Goal: Task Accomplishment & Management: Complete application form

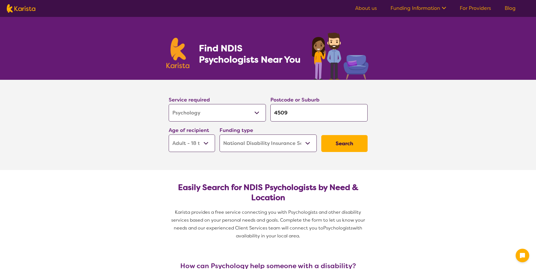
select select "Psychology"
select select "AD"
select select "NDIS"
select select "Psychology"
select select "AD"
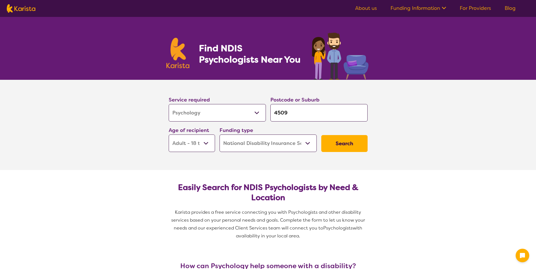
select select "NDIS"
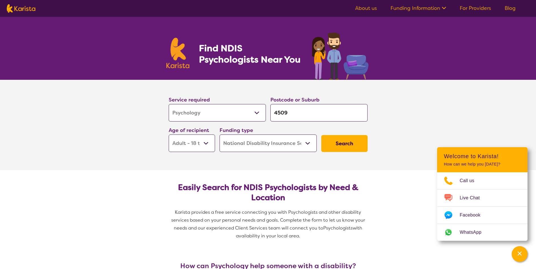
drag, startPoint x: 297, startPoint y: 113, endPoint x: 266, endPoint y: 108, distance: 31.2
click at [271, 111] on input "4509" at bounding box center [318, 113] width 97 height 18
type input "3"
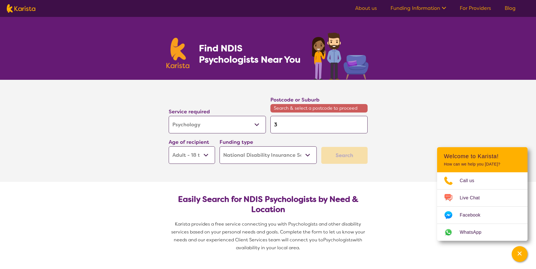
type input "30"
type input "307"
type input "3073"
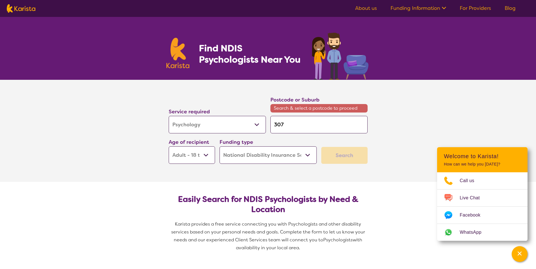
type input "3073"
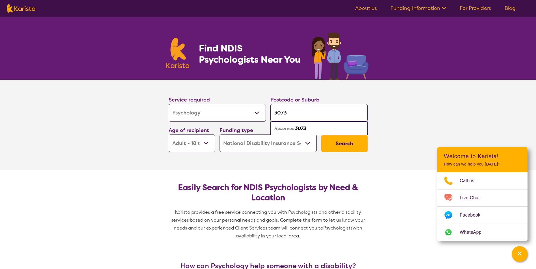
type input "3073"
click at [295, 129] on em "Reservoir" at bounding box center [284, 129] width 21 height 6
click at [349, 147] on button "Search" at bounding box center [344, 143] width 46 height 17
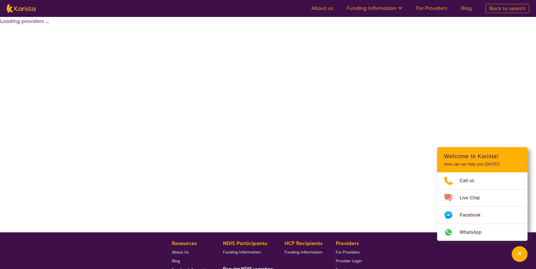
select select "by_score"
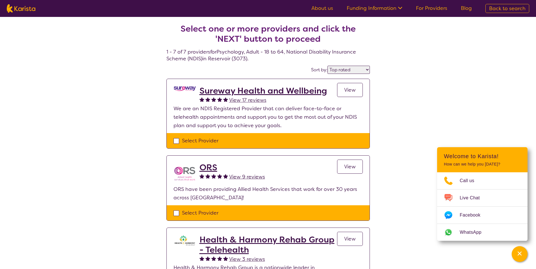
click at [350, 92] on span "View" at bounding box center [350, 90] width 12 height 7
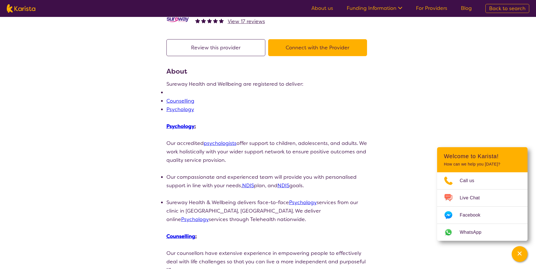
scroll to position [28, 0]
click at [330, 46] on button "Connect with the Provider" at bounding box center [317, 47] width 99 height 17
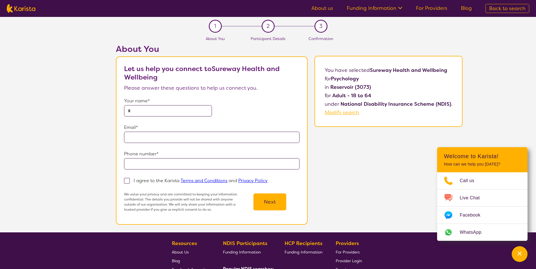
click at [153, 112] on input "text" at bounding box center [168, 110] width 88 height 11
type input "**********"
click at [127, 179] on span at bounding box center [127, 181] width 6 height 6
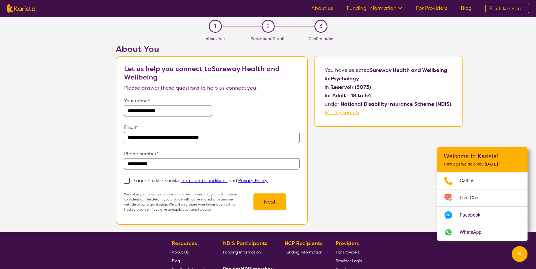
click at [267, 179] on input "I agree to the Karista Terms and Conditions and Privacy Policy" at bounding box center [269, 181] width 4 height 4
checkbox input "true"
click at [275, 204] on button "Next" at bounding box center [269, 202] width 33 height 17
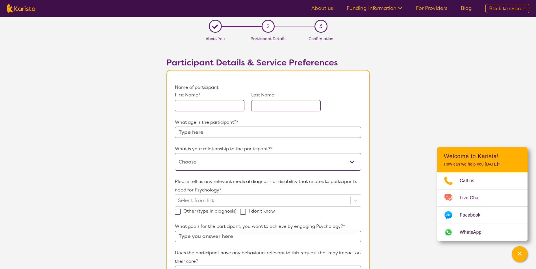
click at [197, 104] on input "text" at bounding box center [209, 105] width 69 height 11
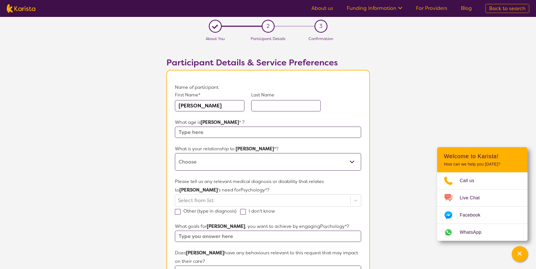
type input "[PERSON_NAME]"
type input "Sandlant"
type input "55"
click at [315, 162] on select "This request is for myself I am their parent I am their child I am their spouse…" at bounding box center [268, 162] width 186 height 18
select select "I am their Support Coordinator"
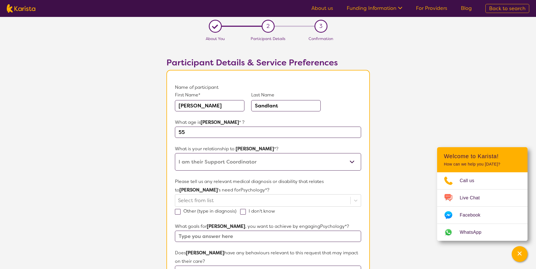
click at [175, 153] on select "This request is for myself I am their parent I am their child I am their spouse…" at bounding box center [268, 162] width 186 height 18
click at [296, 199] on div "Select from list" at bounding box center [268, 201] width 186 height 12
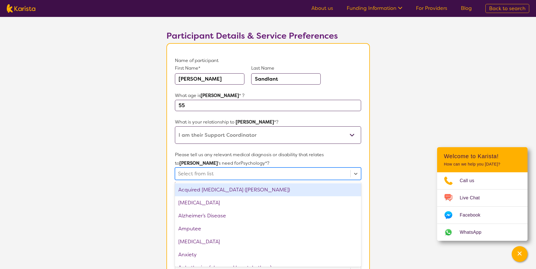
scroll to position [28, 0]
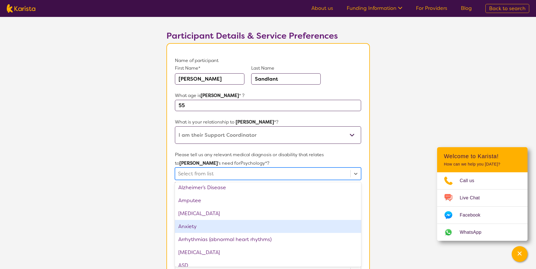
click at [216, 227] on div "Anxiety" at bounding box center [268, 226] width 186 height 13
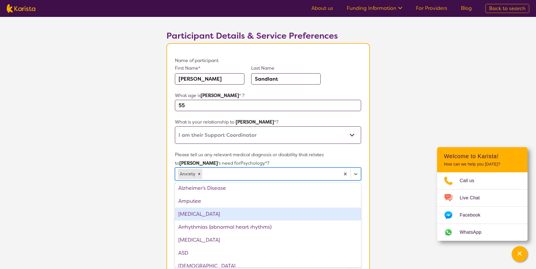
click at [162, 201] on section "Participant Details & Service Preferences Name of participant First Name* [PERS…" at bounding box center [268, 252] width 217 height 471
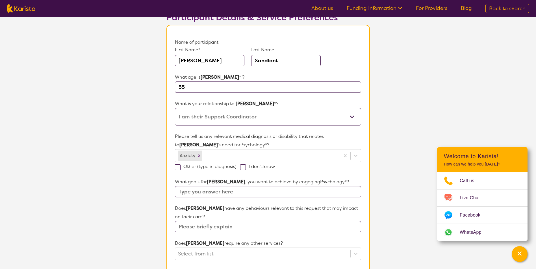
scroll to position [55, 0]
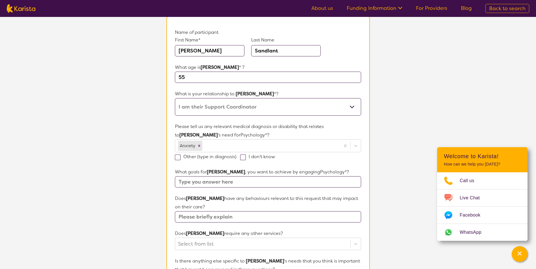
click at [200, 183] on input "text" at bounding box center [268, 182] width 186 height 11
type input "Not sure he just requested to see a [MEDICAL_DATA]"
click at [243, 217] on input "text" at bounding box center [268, 217] width 186 height 11
type input "His primary diagnosis is Anxiety"
click at [235, 244] on div "Select from list" at bounding box center [268, 244] width 186 height 12
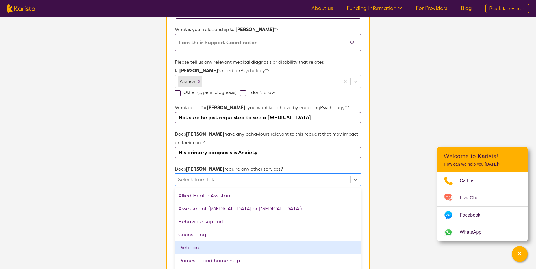
scroll to position [125, 0]
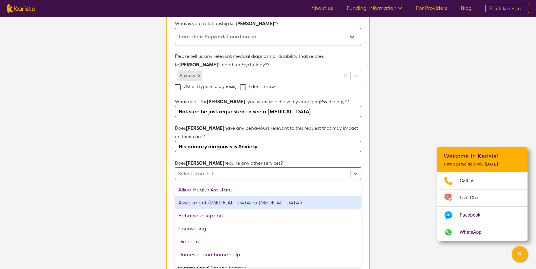
click at [135, 207] on section "L About You 2 Participant Details 3 Confirmation Participant Details & Service …" at bounding box center [268, 141] width 536 height 499
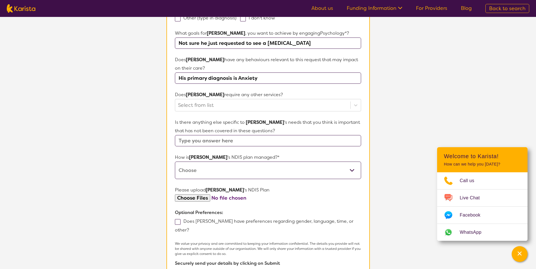
scroll to position [210, 0]
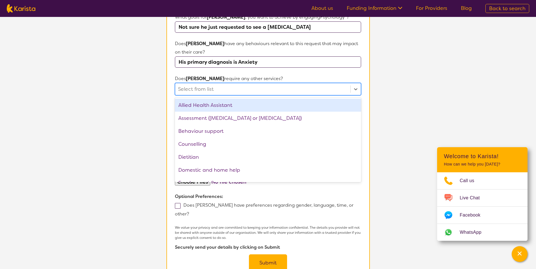
click at [203, 88] on div at bounding box center [262, 89] width 169 height 10
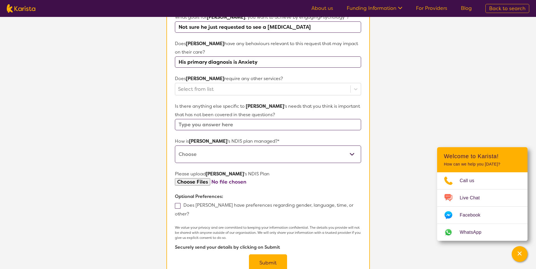
click at [144, 109] on section "L About You 2 Participant Details 3 Confirmation Participant Details & Service …" at bounding box center [268, 56] width 536 height 499
click at [230, 154] on select "Self-managed NDIS plan Managed by a registered plan management provider (not th…" at bounding box center [268, 155] width 186 height 18
select select "Plan Managed"
click at [175, 146] on select "Self-managed NDIS plan Managed by a registered plan management provider (not th…" at bounding box center [268, 155] width 186 height 18
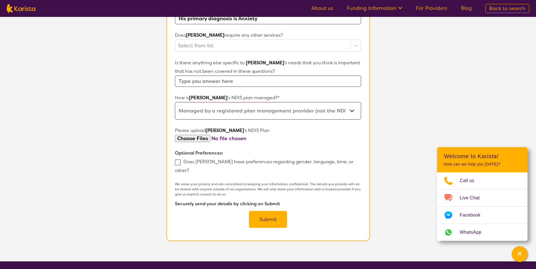
scroll to position [267, 0]
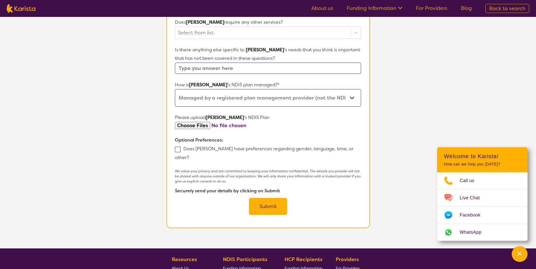
click at [175, 146] on section "Name of participant First Name* [PERSON_NAME] Last Name Sandlant What age is [P…" at bounding box center [267, 15] width 203 height 425
click at [175, 150] on span at bounding box center [178, 150] width 6 height 6
click at [189, 156] on input "Does [PERSON_NAME] have preferences regarding gender, language, time, or other?" at bounding box center [191, 158] width 4 height 4
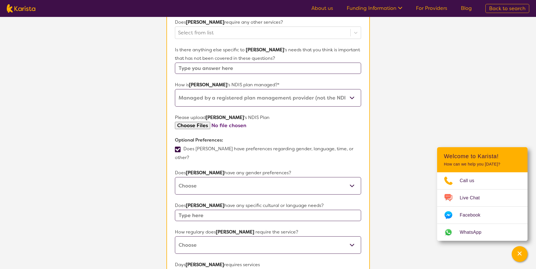
click at [177, 151] on span at bounding box center [178, 150] width 6 height 6
click at [189, 156] on input "Does [PERSON_NAME] have preferences regarding gender, language, time, or other?" at bounding box center [191, 158] width 4 height 4
checkbox input "false"
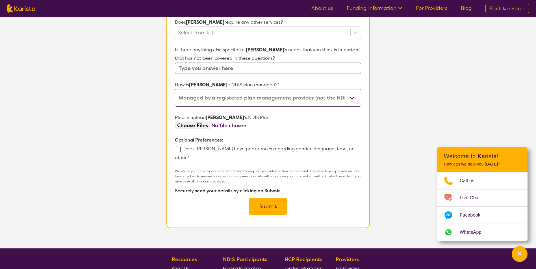
click at [269, 199] on button "Submit" at bounding box center [268, 206] width 38 height 17
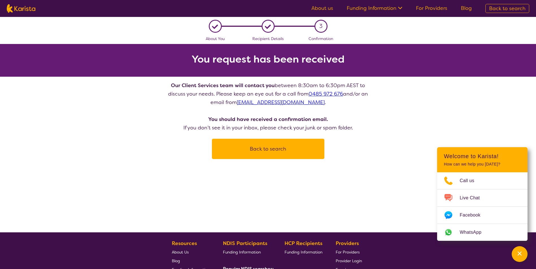
click at [271, 154] on button "Back to search" at bounding box center [268, 149] width 99 height 17
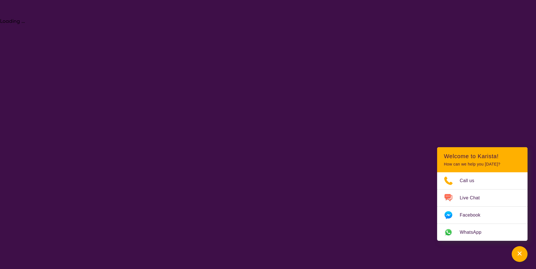
select select "Psychology"
select select "AD"
select select "NDIS"
select select "Psychology"
select select "AD"
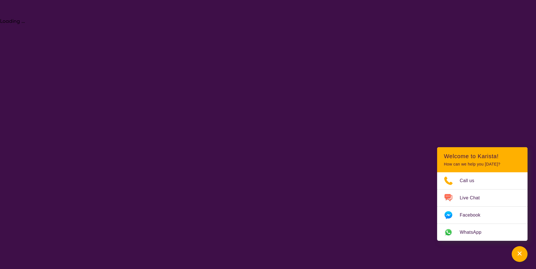
select select "NDIS"
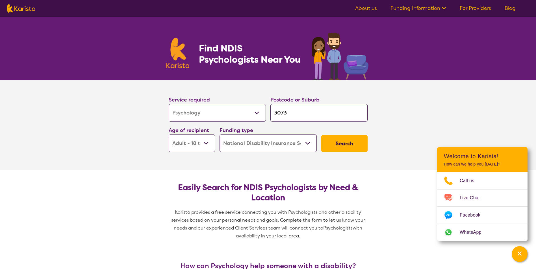
click at [339, 144] on button "Search" at bounding box center [344, 143] width 46 height 17
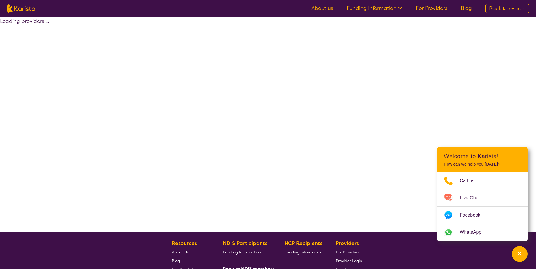
select select "by_score"
